Goal: Task Accomplishment & Management: Manage account settings

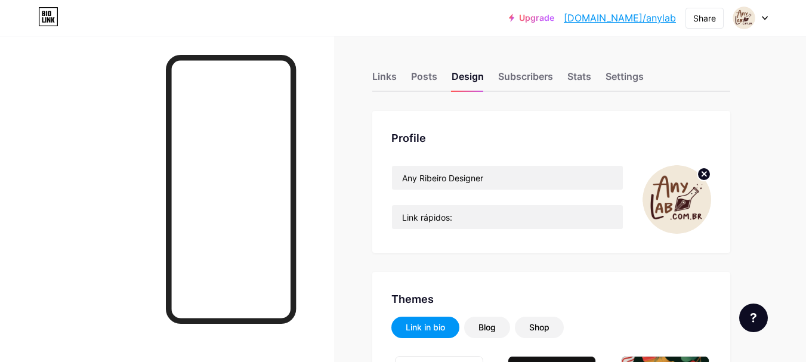
type input "#f4eadd"
type input "#000000"
type input "#5f3124"
click at [490, 176] on input "Any Ribeiro Designer" at bounding box center [507, 178] width 231 height 24
click at [382, 81] on div "Links" at bounding box center [384, 79] width 24 height 21
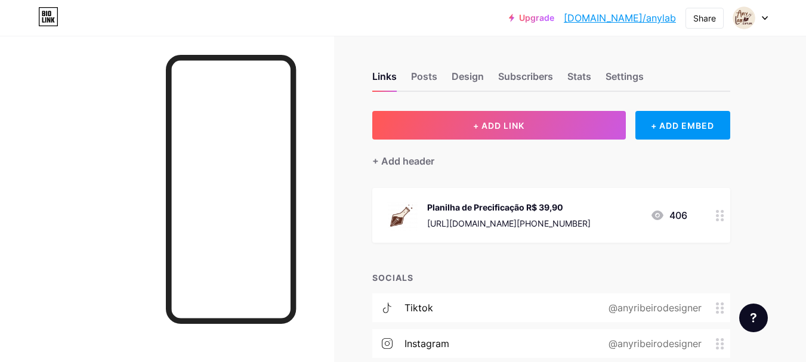
click at [557, 221] on div "[URL][DOMAIN_NAME][PHONE_NUMBER]" at bounding box center [508, 223] width 163 height 13
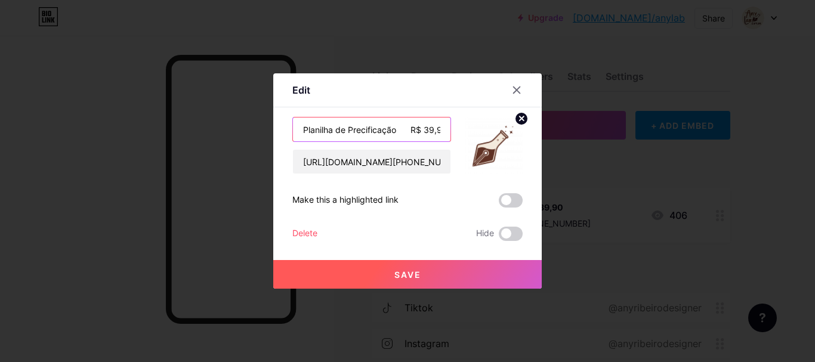
scroll to position [0, 7]
drag, startPoint x: 397, startPoint y: 132, endPoint x: 507, endPoint y: 135, distance: 110.9
click at [507, 135] on div "Planilha de Precificação R$ 39,90 [URL][DOMAIN_NAME][PHONE_NUMBER]" at bounding box center [407, 145] width 230 height 57
type input "Planilha de Precificação"
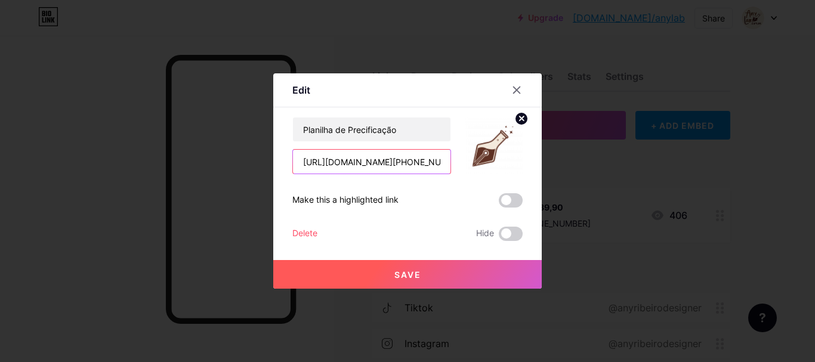
drag, startPoint x: 440, startPoint y: 157, endPoint x: 314, endPoint y: 169, distance: 125.7
click at [314, 169] on input "[URL][DOMAIN_NAME][PHONE_NUMBER]" at bounding box center [371, 162] width 157 height 24
type input "h"
paste input "[URL][DOMAIN_NAME]"
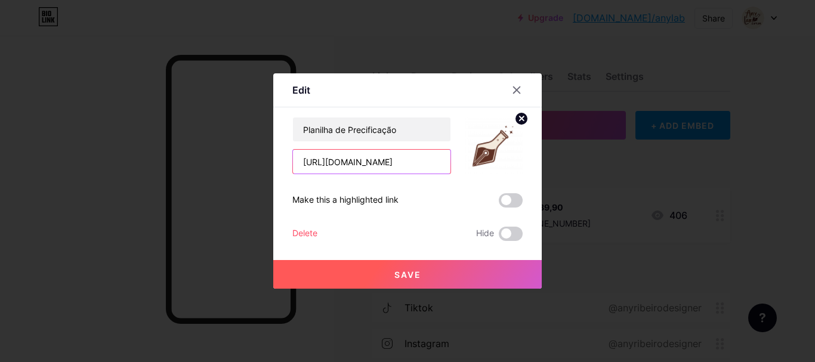
type input "[URL][DOMAIN_NAME]"
click at [419, 273] on span "Save" at bounding box center [407, 275] width 27 height 10
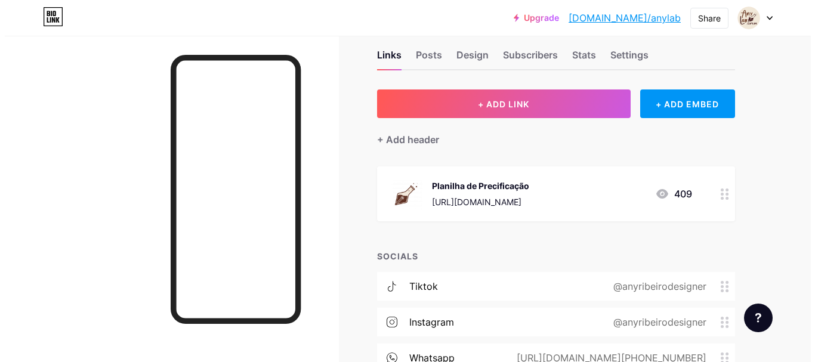
scroll to position [20, 0]
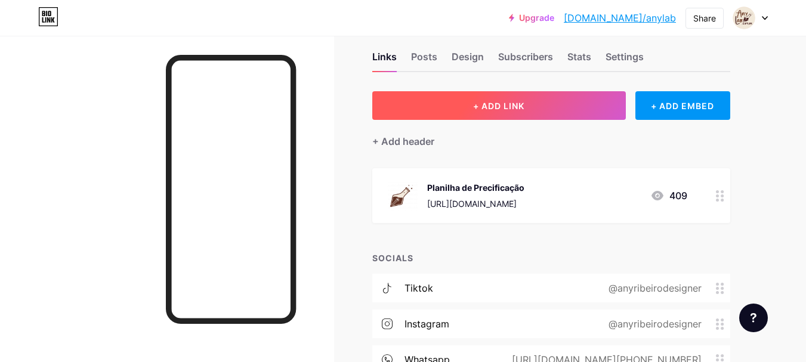
click at [460, 101] on button "+ ADD LINK" at bounding box center [498, 105] width 253 height 29
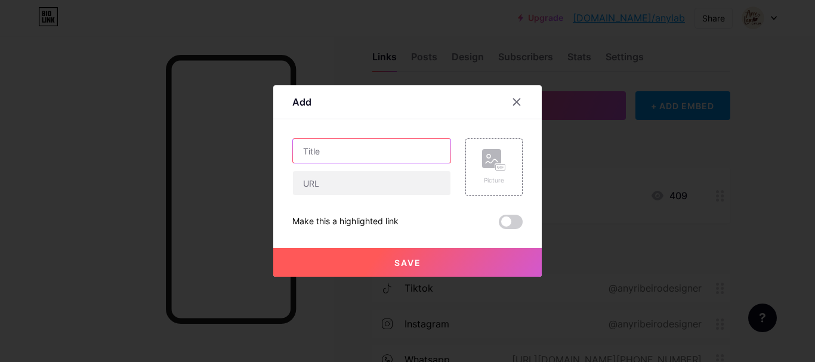
click at [373, 148] on input "text" at bounding box center [371, 151] width 157 height 24
type input "Arquivos Digitais"
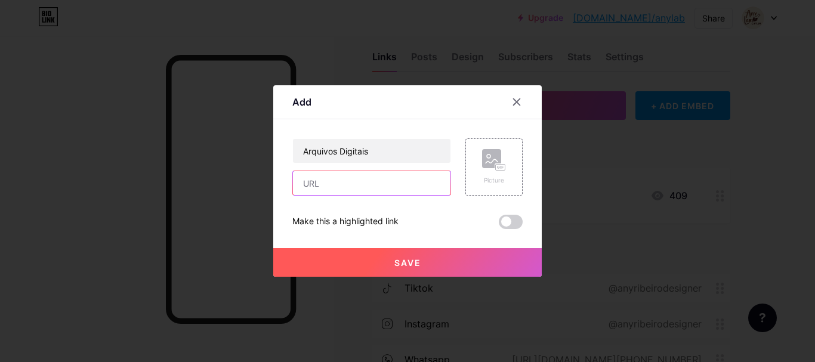
click at [391, 190] on input "text" at bounding box center [371, 183] width 157 height 24
paste input "[URL][DOMAIN_NAME]"
type input "[URL][DOMAIN_NAME]"
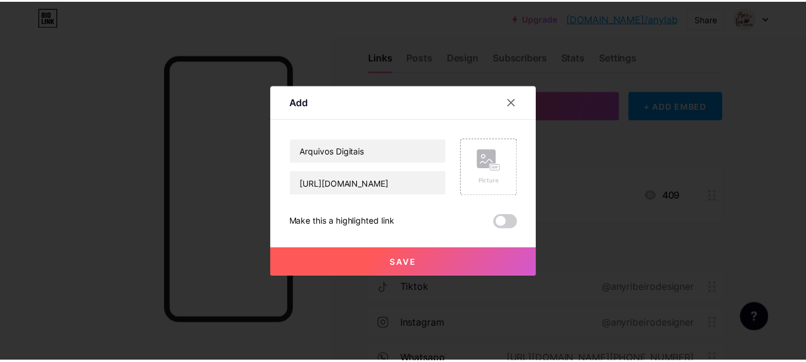
scroll to position [0, 0]
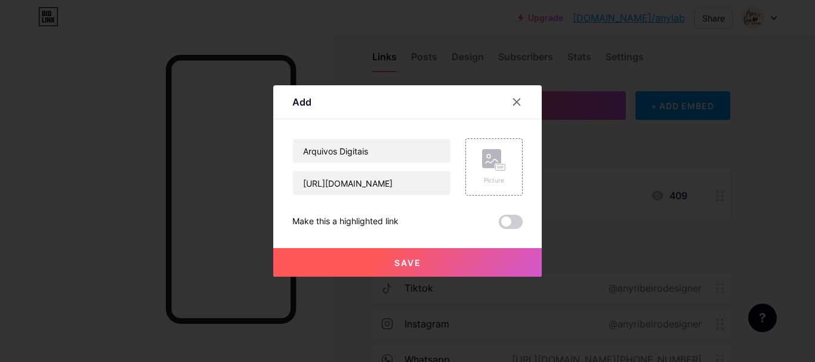
click at [427, 255] on button "Save" at bounding box center [407, 262] width 268 height 29
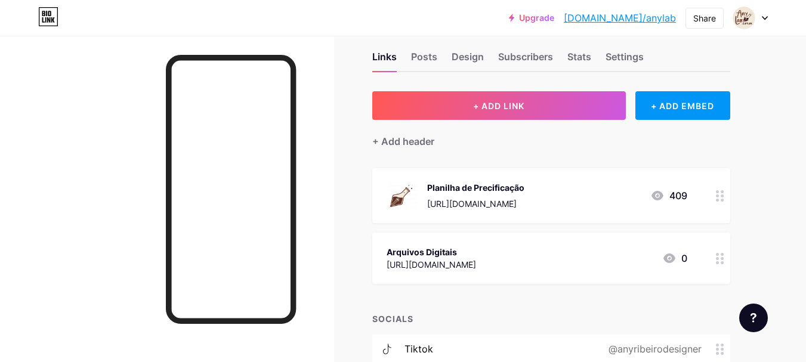
click at [632, 253] on div "Arquivos Digitais [URL][DOMAIN_NAME] 0" at bounding box center [536, 258] width 301 height 27
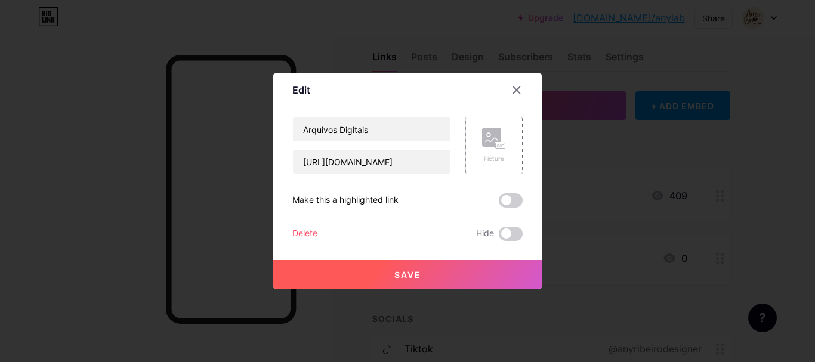
click at [501, 150] on div "Picture" at bounding box center [494, 146] width 24 height 36
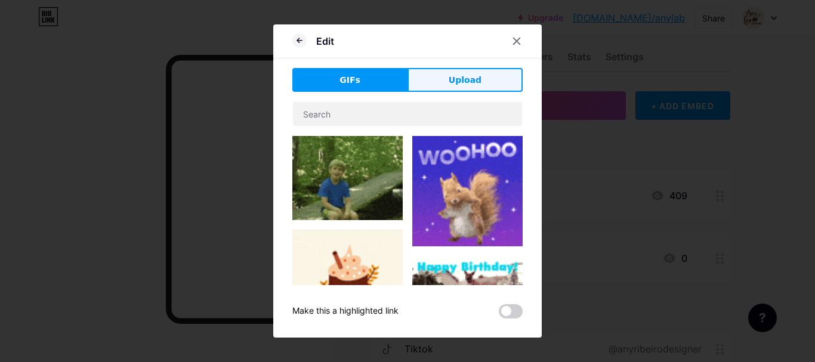
click at [464, 81] on span "Upload" at bounding box center [464, 80] width 33 height 13
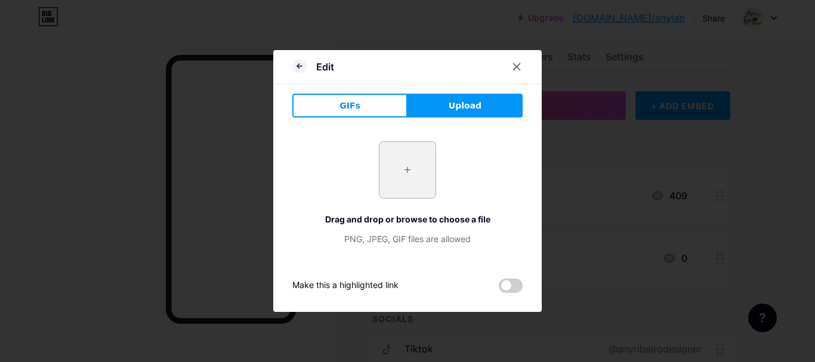
click at [411, 171] on input "file" at bounding box center [407, 170] width 56 height 56
type input "C:\fakepath\AnyLab-03.png"
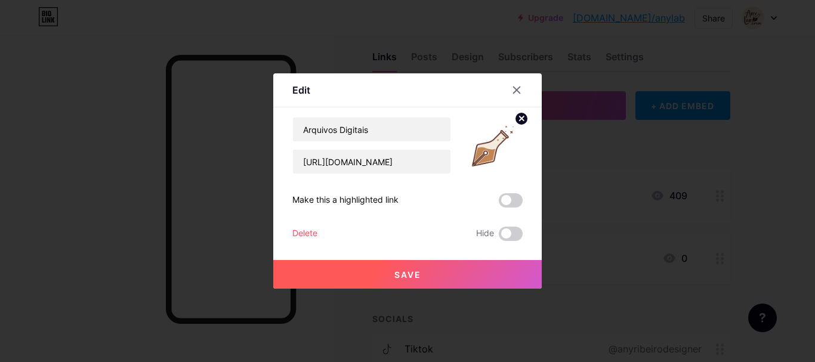
click at [404, 276] on span "Save" at bounding box center [407, 275] width 27 height 10
